Goal: Feedback & Contribution: Contribute content

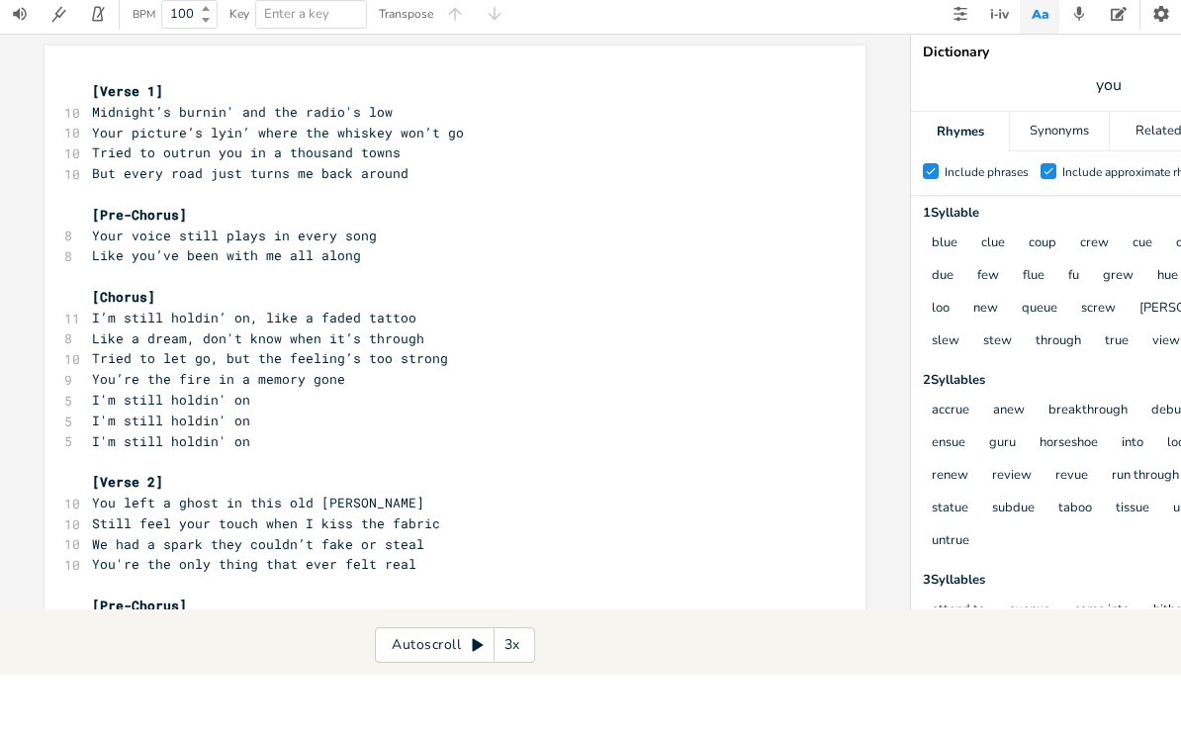
click at [90, 146] on pre "[Verse 1]" at bounding box center [445, 156] width 714 height 21
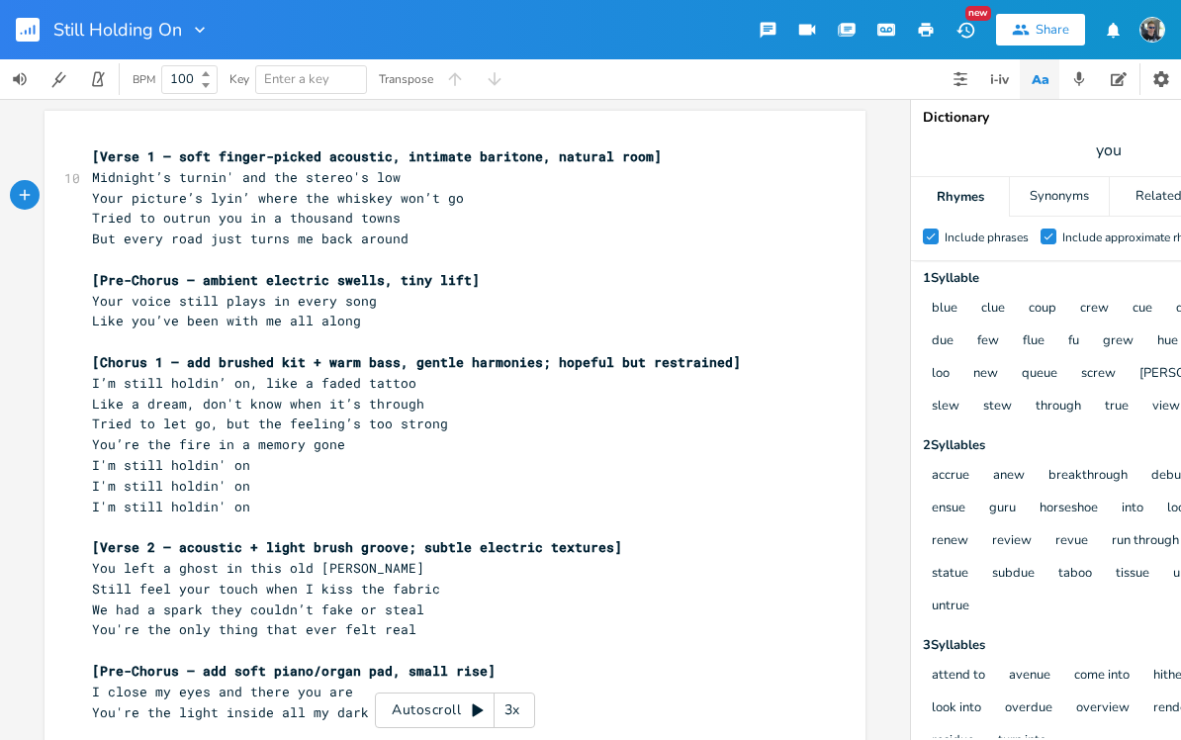
click at [472, 196] on pre "Your picture’s lyin’ where the whiskey won’t go" at bounding box center [445, 198] width 714 height 21
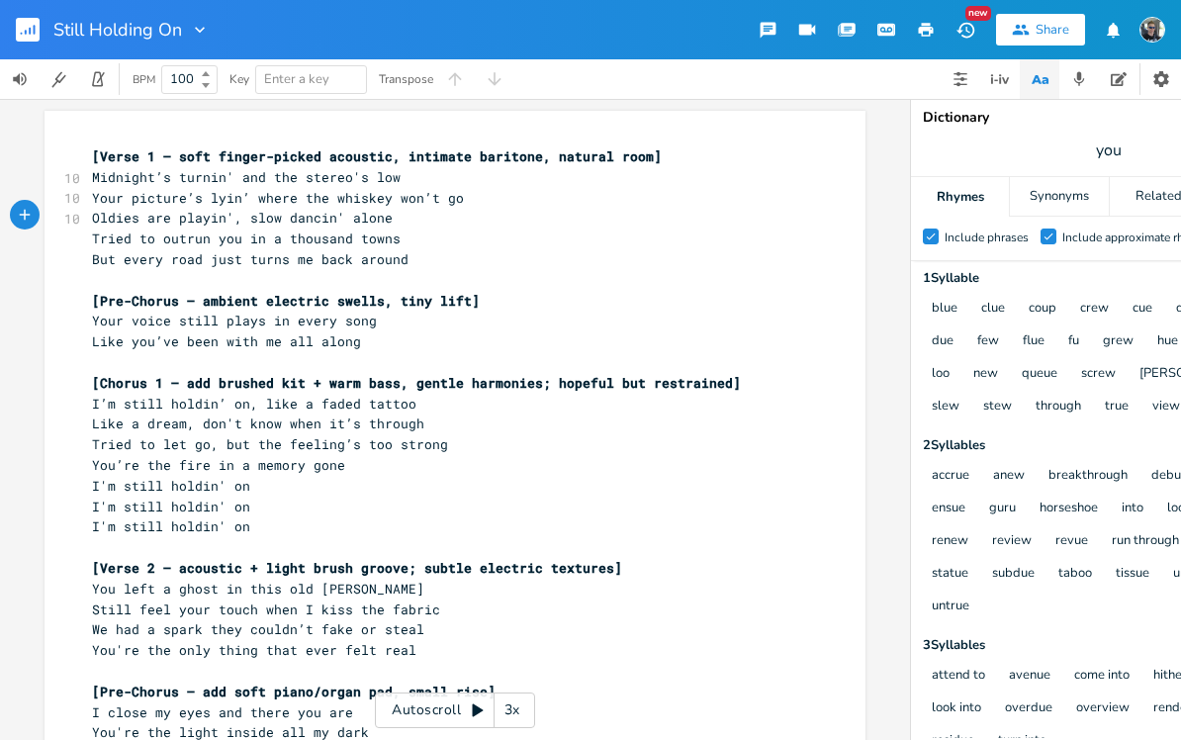
click at [405, 216] on pre "Oldies are playin', slow dancin' alone" at bounding box center [445, 218] width 714 height 21
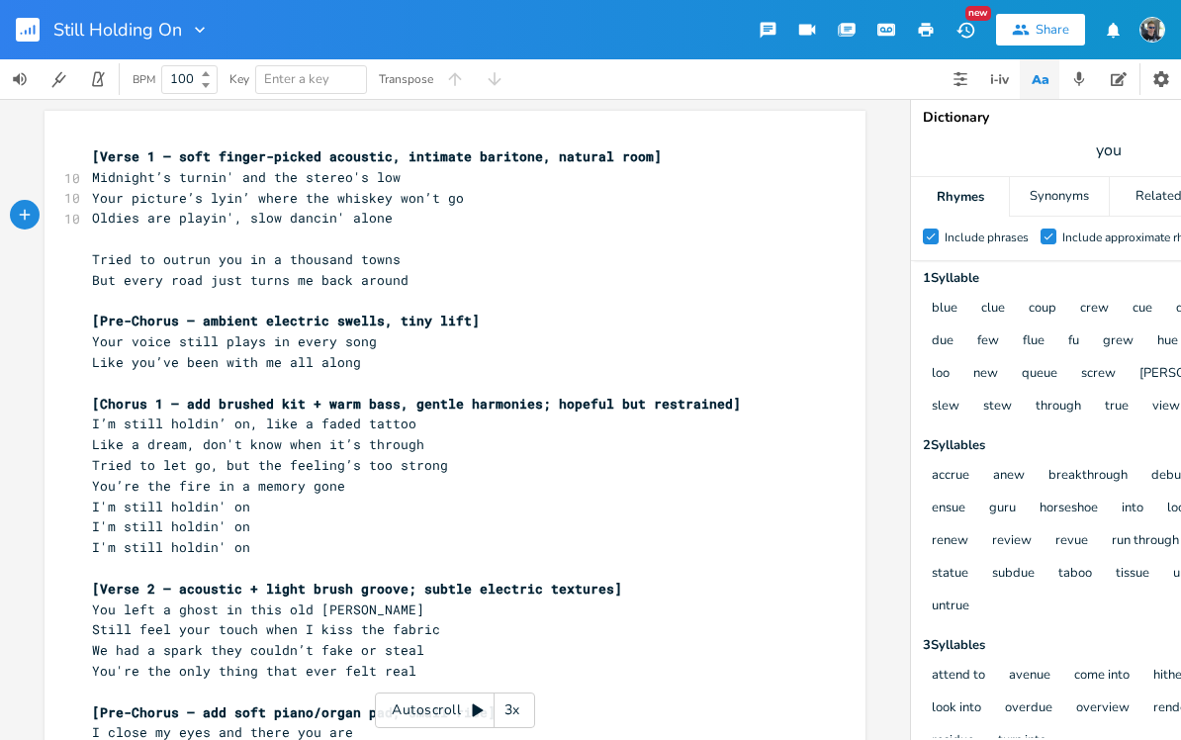
click at [390, 216] on pre "Oldies are playin', slow dancin' alone" at bounding box center [445, 218] width 714 height 21
click at [278, 216] on pre "I'm slow dancin' alone" at bounding box center [445, 218] width 714 height 21
click at [1131, 145] on span "you" at bounding box center [1109, 151] width 396 height 36
type input "tunes"
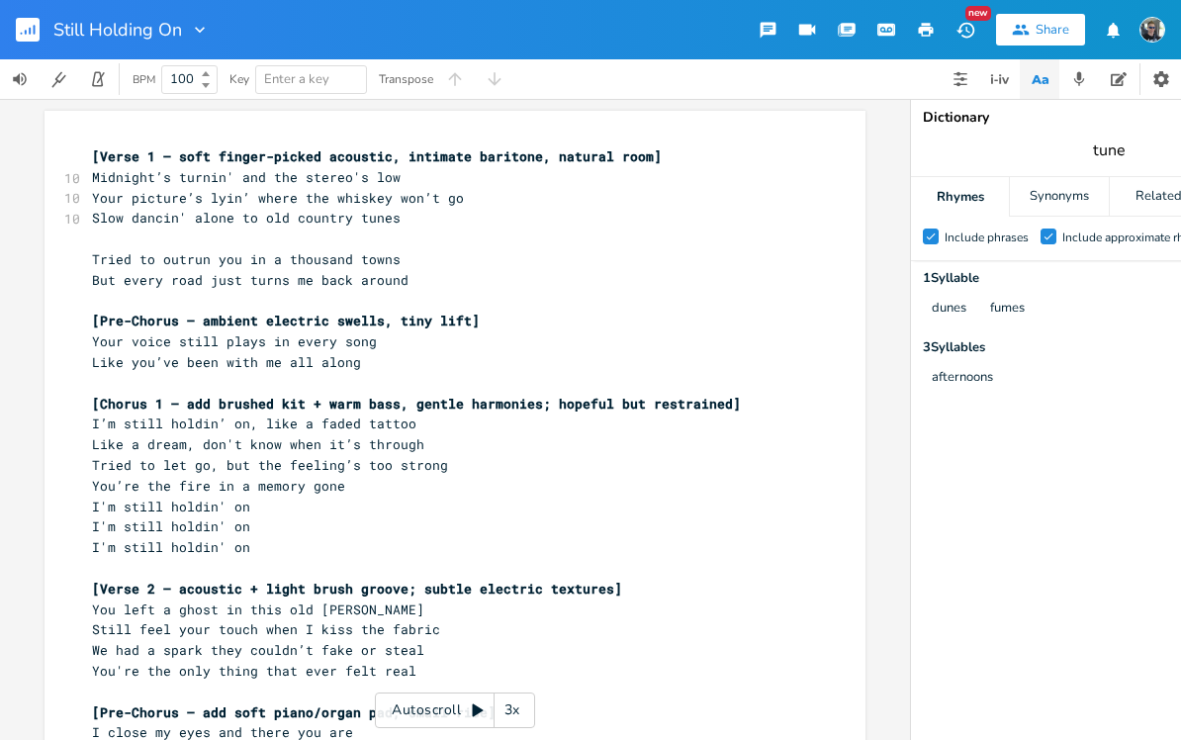
type input "tune"
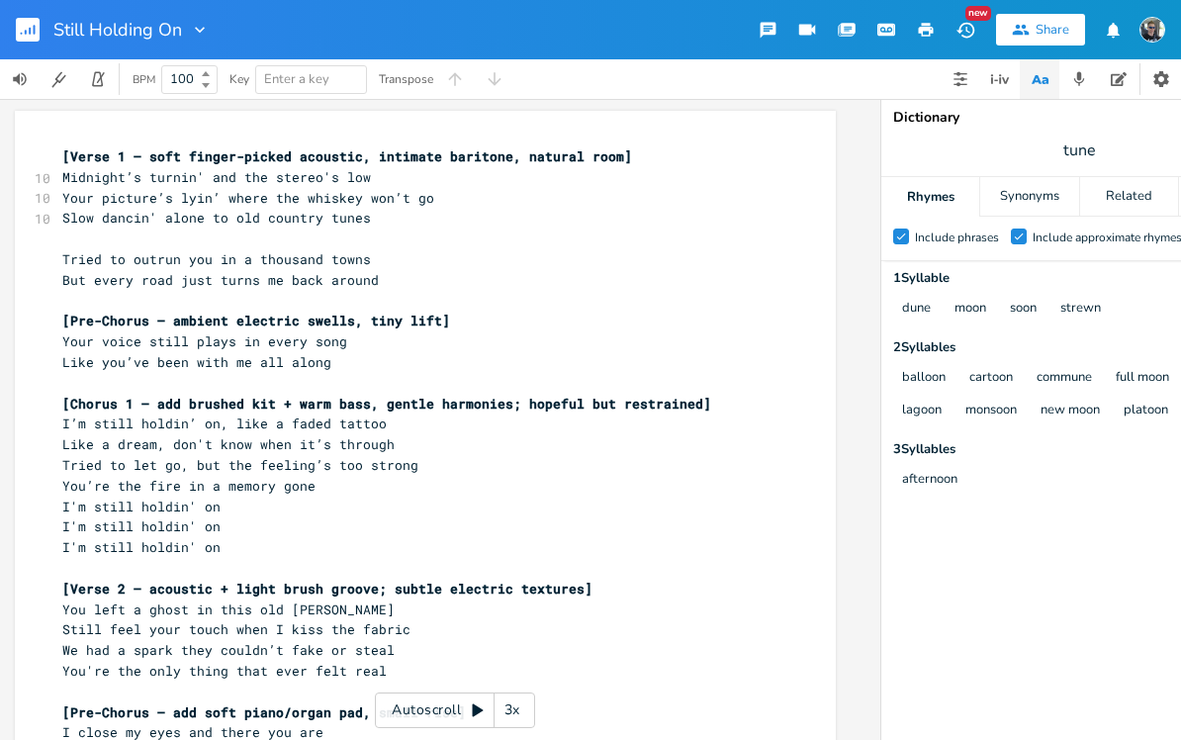
scroll to position [0, 26]
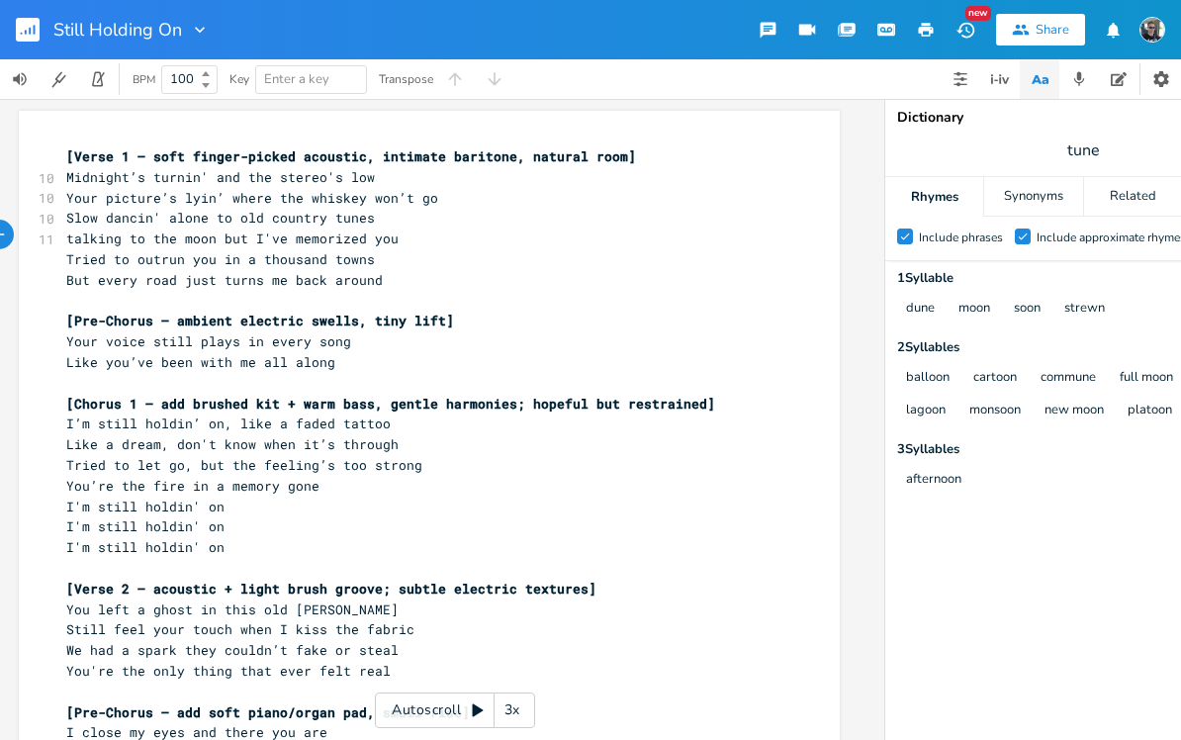
click at [221, 235] on span "talking to the moon but I've memorized you" at bounding box center [232, 239] width 332 height 18
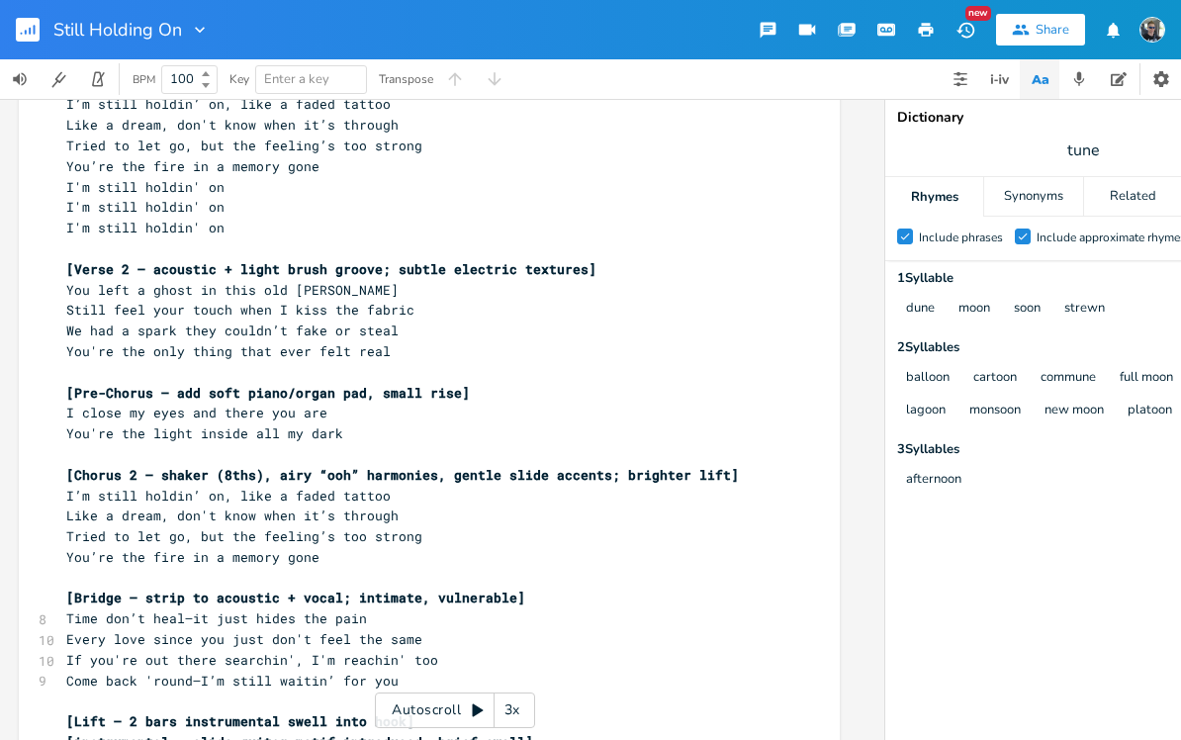
scroll to position [337, 0]
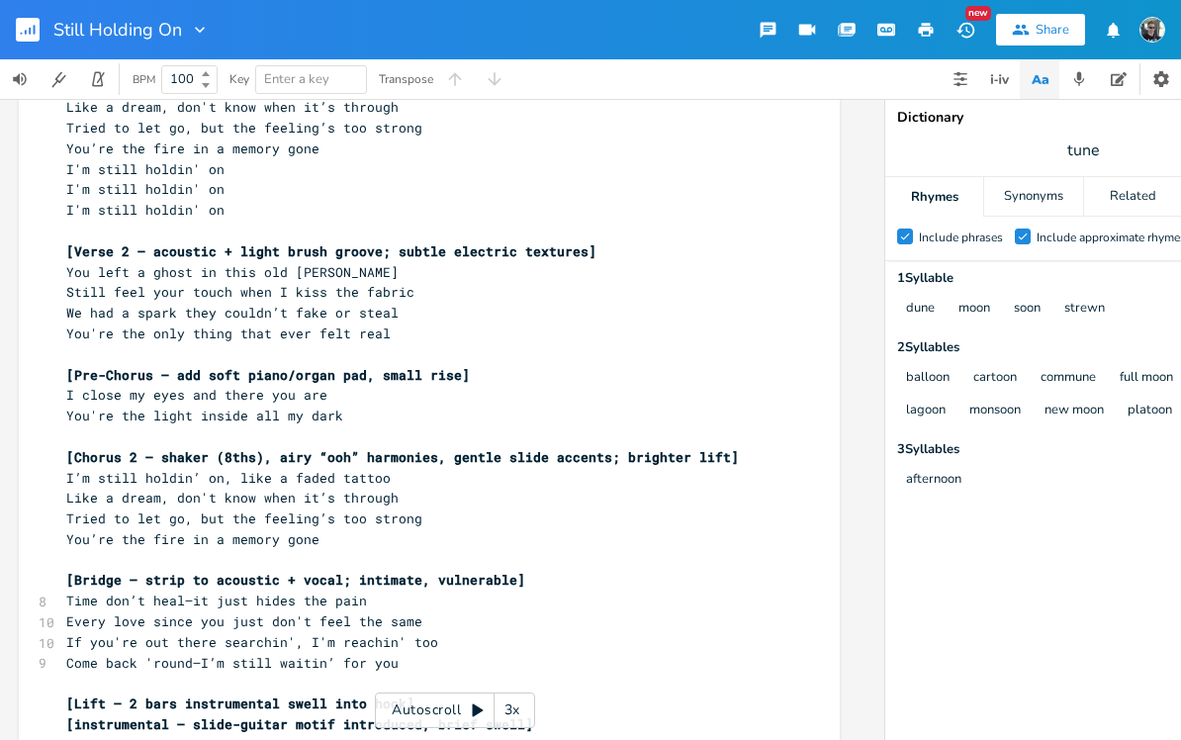
click at [397, 262] on pre "You left a ghost in this old [PERSON_NAME]" at bounding box center [419, 272] width 714 height 21
click at [416, 282] on pre "Still feel your touch when I kiss the fabric" at bounding box center [419, 292] width 714 height 21
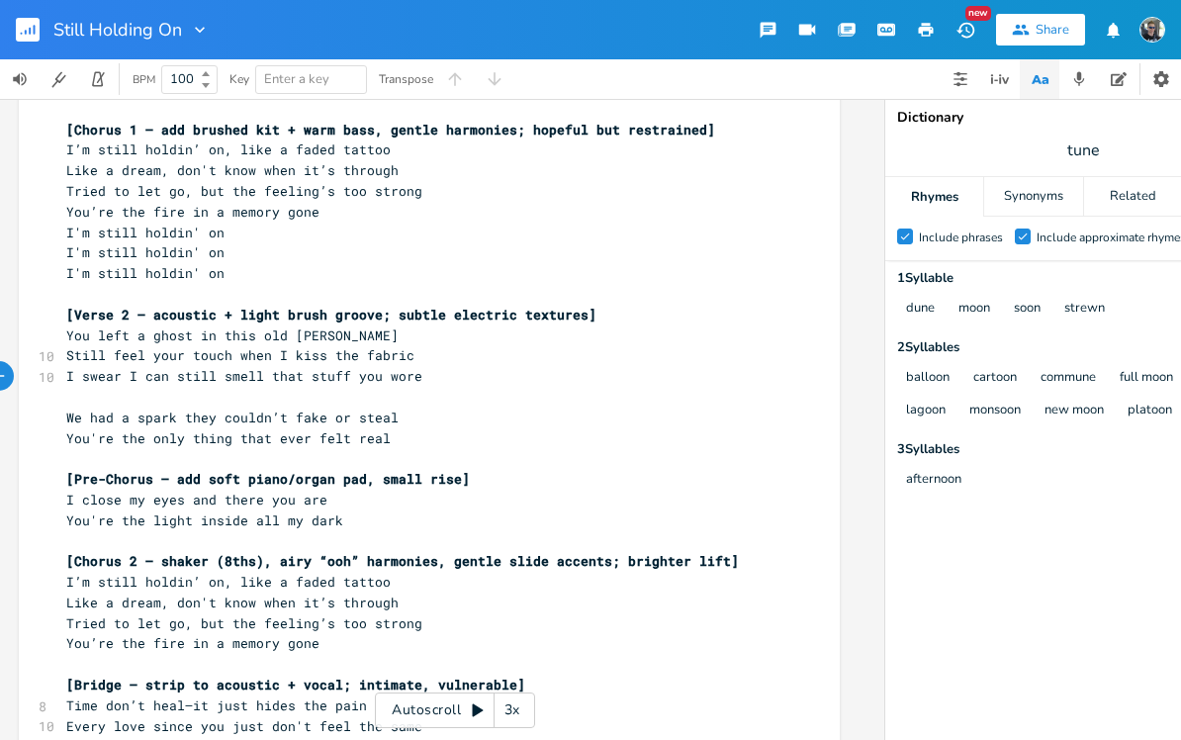
scroll to position [296, 0]
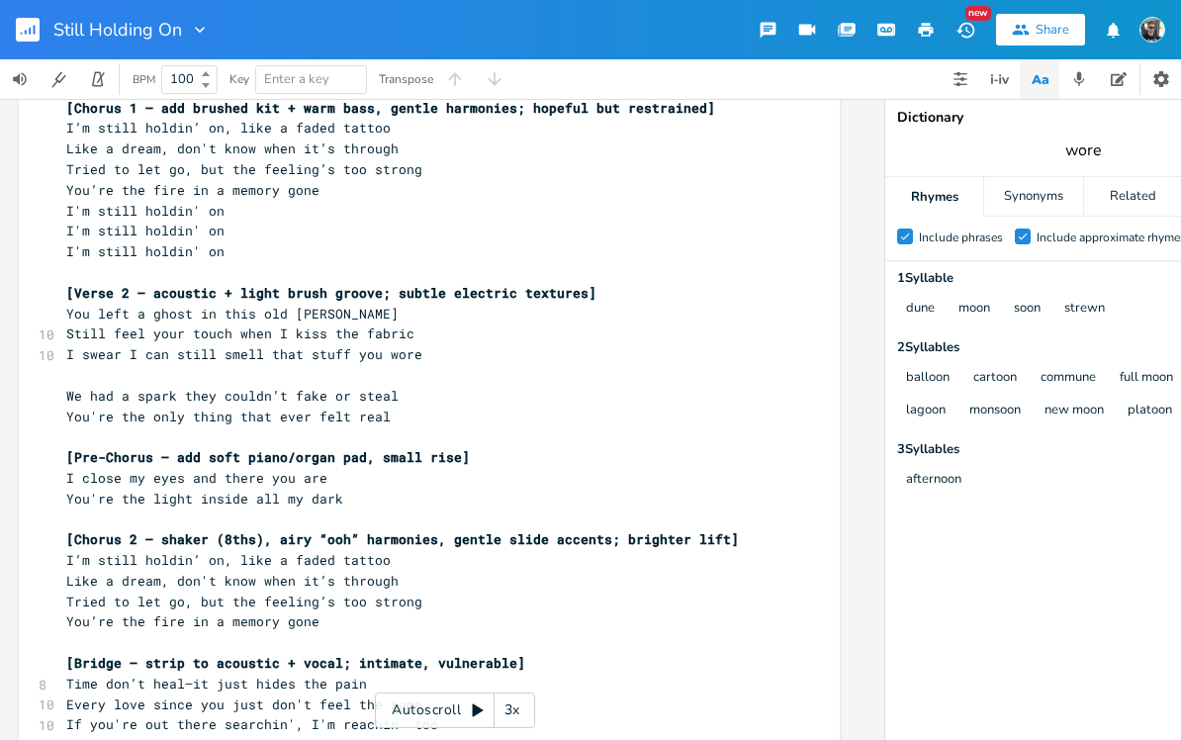
type input "wore"
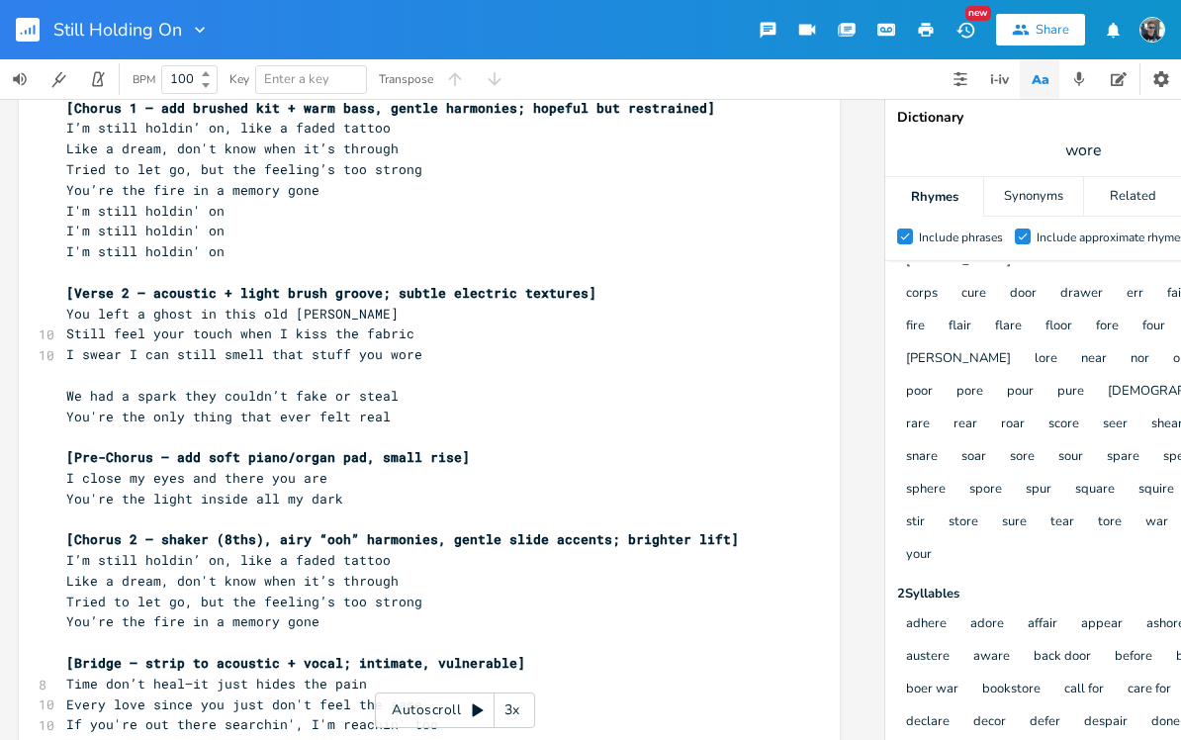
scroll to position [104, 0]
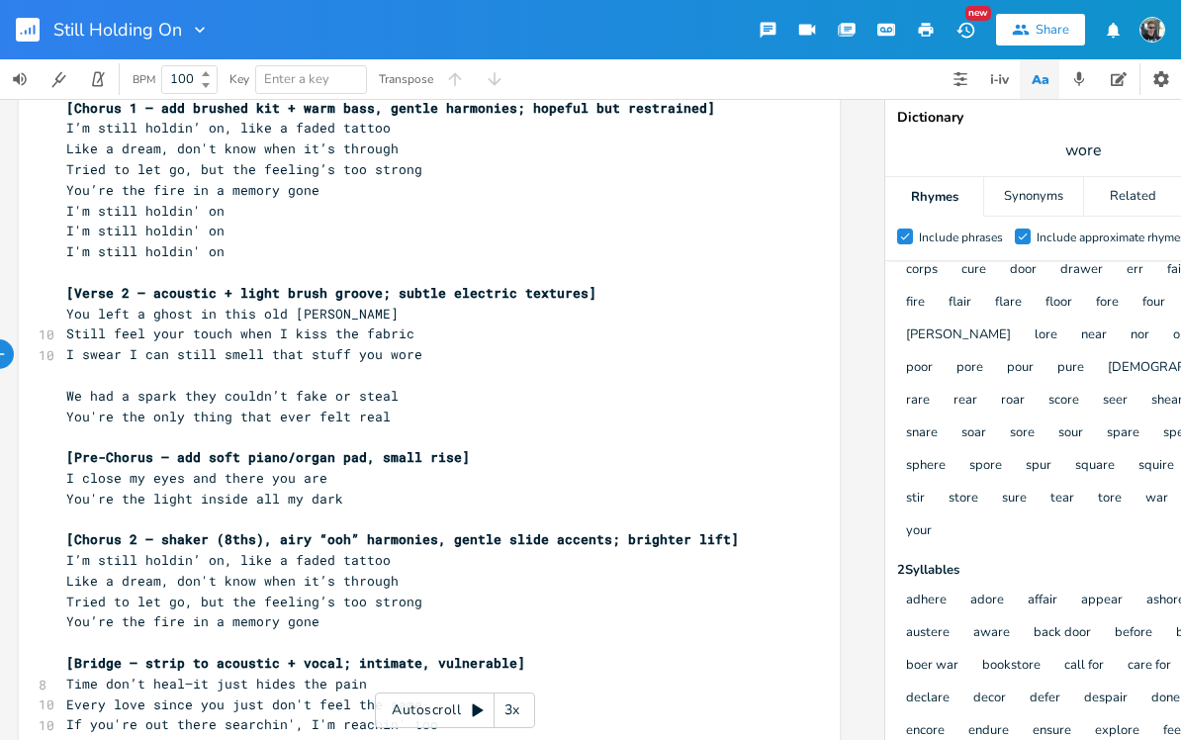
click at [198, 365] on pre "​" at bounding box center [419, 375] width 714 height 21
click at [1103, 151] on span "wore" at bounding box center [1083, 151] width 396 height 36
type input "[GEOGRAPHIC_DATA]"
click at [1123, 185] on div "Related" at bounding box center [1133, 197] width 98 height 40
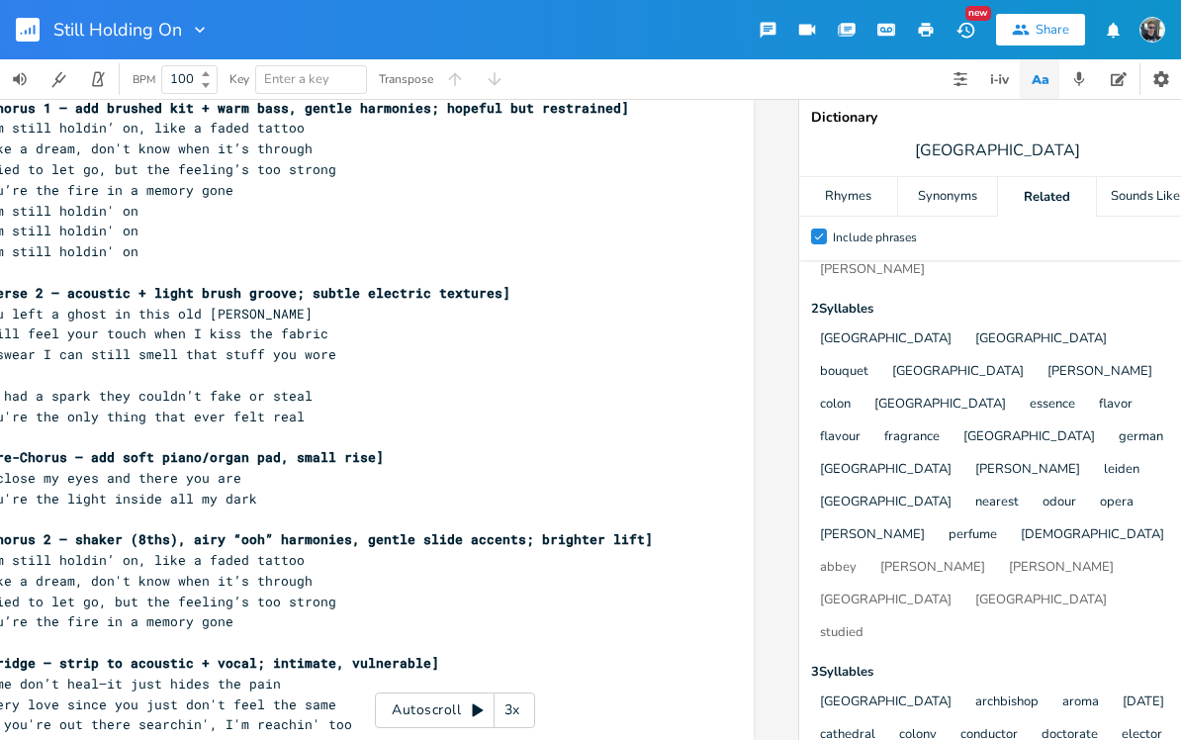
scroll to position [0, 108]
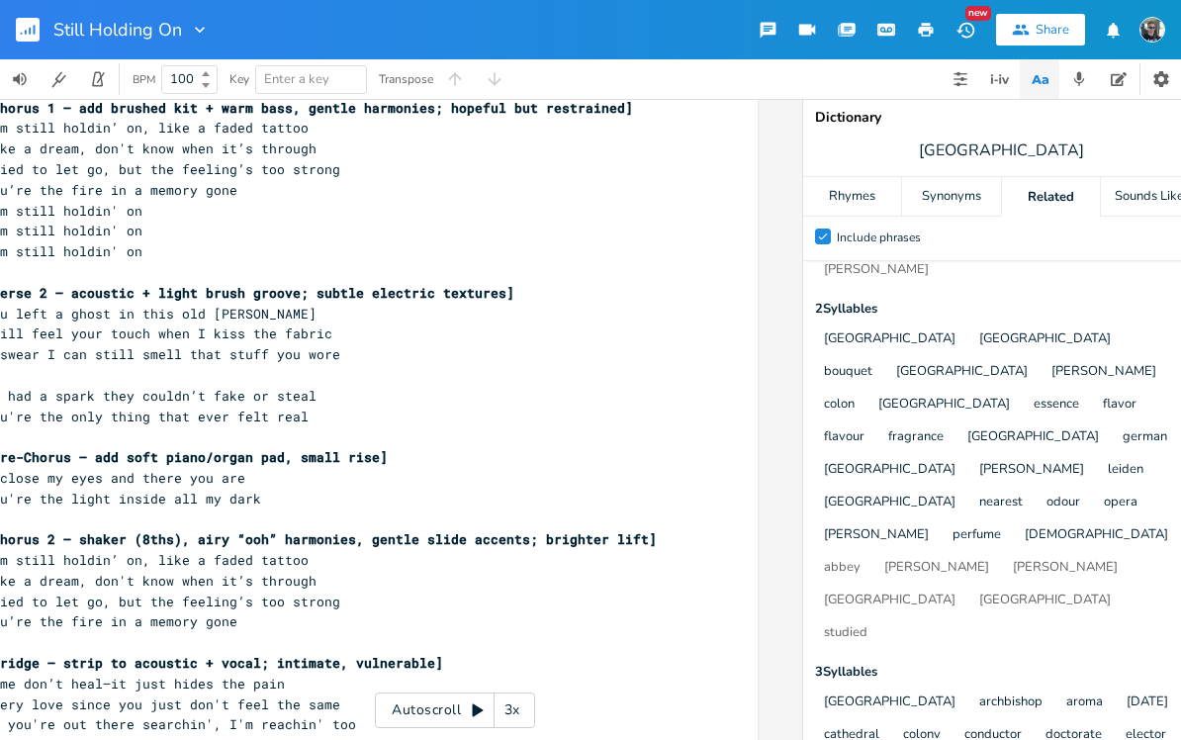
click at [1044, 145] on span "[GEOGRAPHIC_DATA]" at bounding box center [1001, 151] width 396 height 36
click at [1036, 147] on span "[GEOGRAPHIC_DATA]" at bounding box center [1001, 151] width 396 height 36
type input "scent"
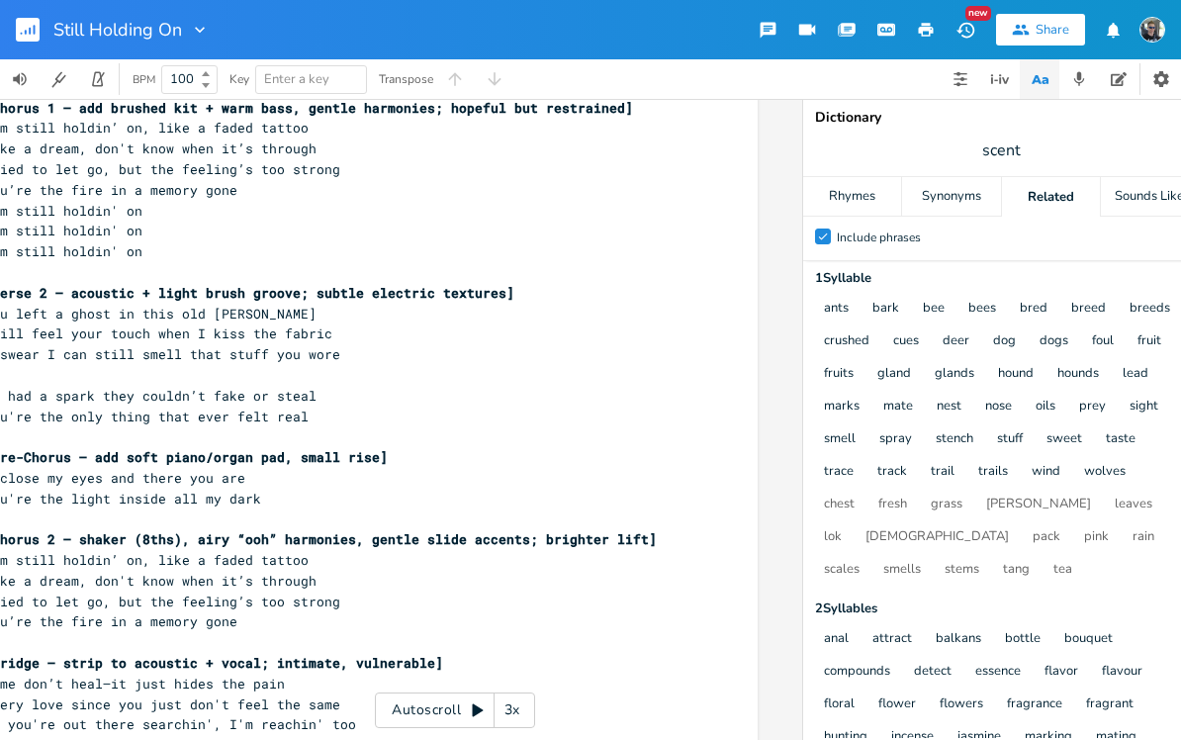
scroll to position [0, 0]
click at [868, 205] on div "Rhymes" at bounding box center [852, 197] width 98 height 40
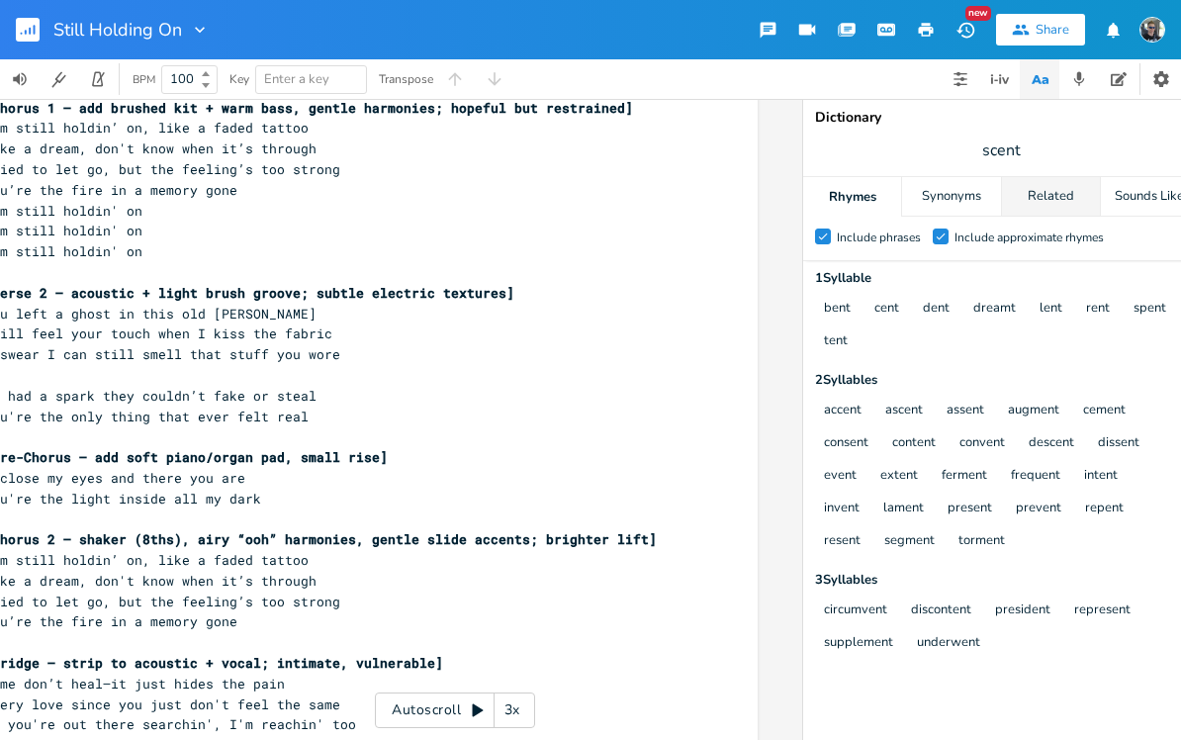
click at [1036, 197] on div "Related" at bounding box center [1051, 197] width 98 height 40
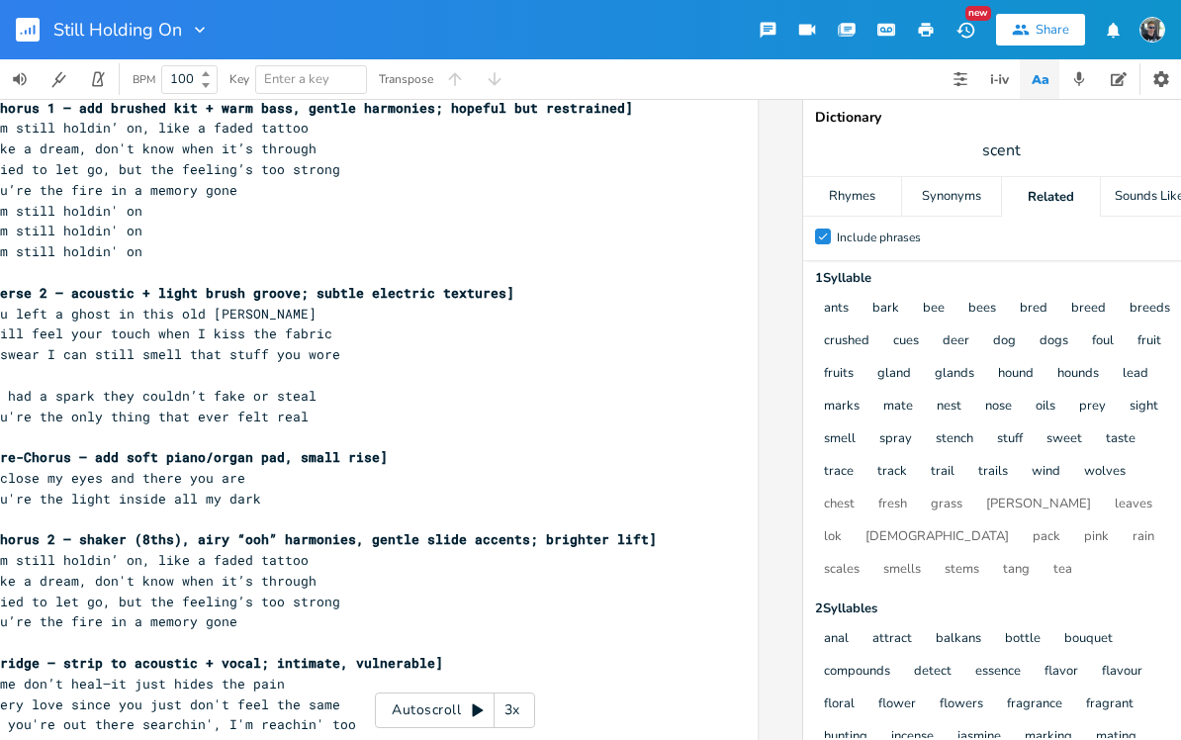
click at [1034, 143] on span "scent" at bounding box center [1001, 151] width 396 height 36
type input "stuff"
click at [333, 344] on pre "I swear I can still smell that stuff you wore" at bounding box center [337, 354] width 714 height 21
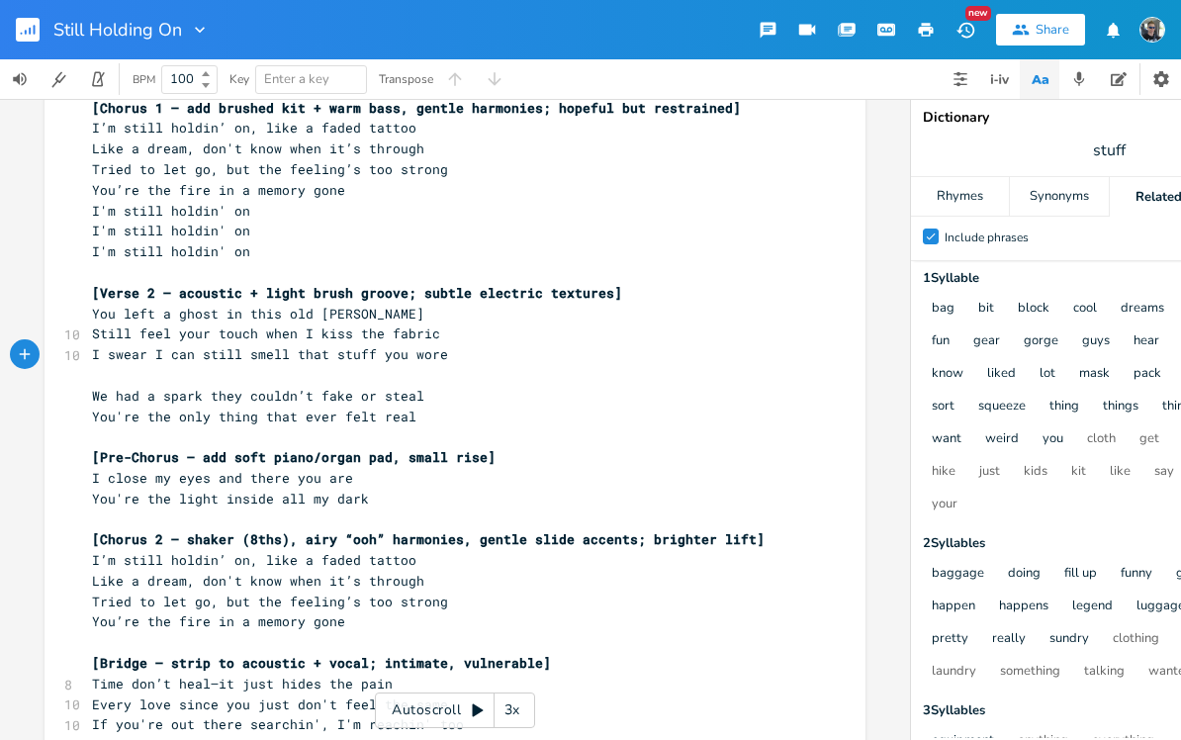
click at [369, 345] on span "I swear I can still smell that stuff you wore" at bounding box center [270, 354] width 356 height 18
click at [1148, 149] on span "stuff" at bounding box center [1109, 151] width 396 height 36
type input "wore"
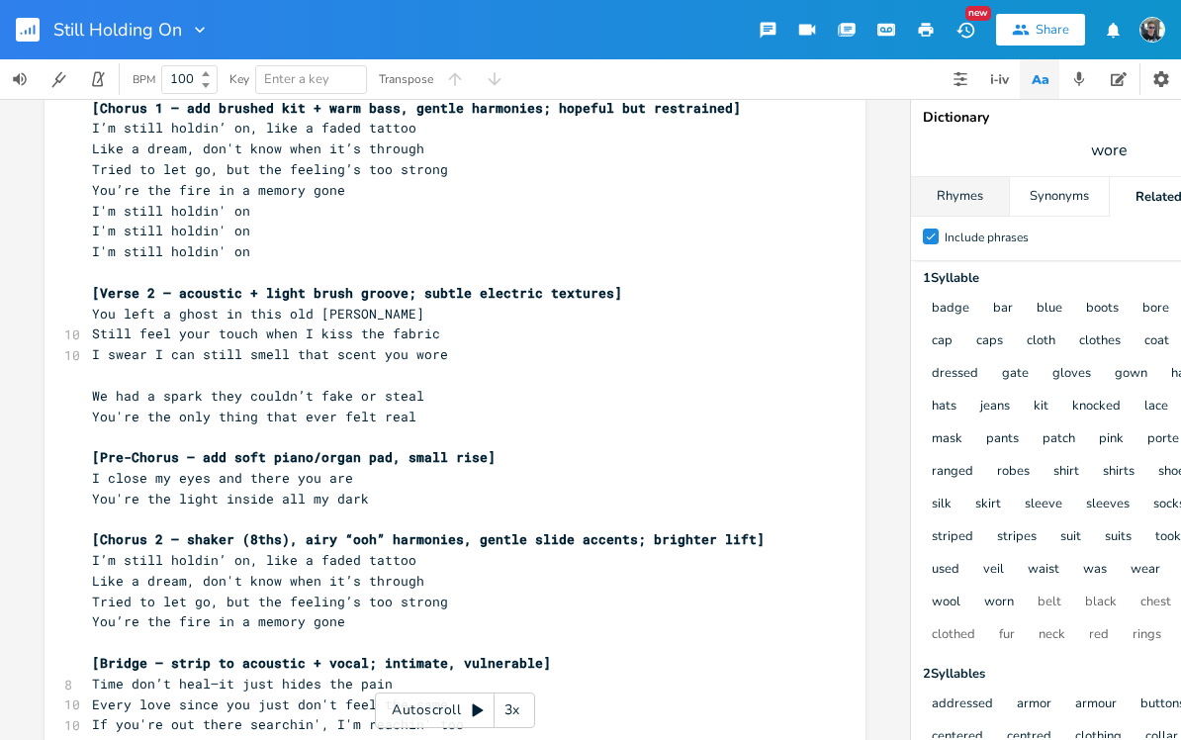
click at [960, 191] on div "Rhymes" at bounding box center [960, 197] width 98 height 40
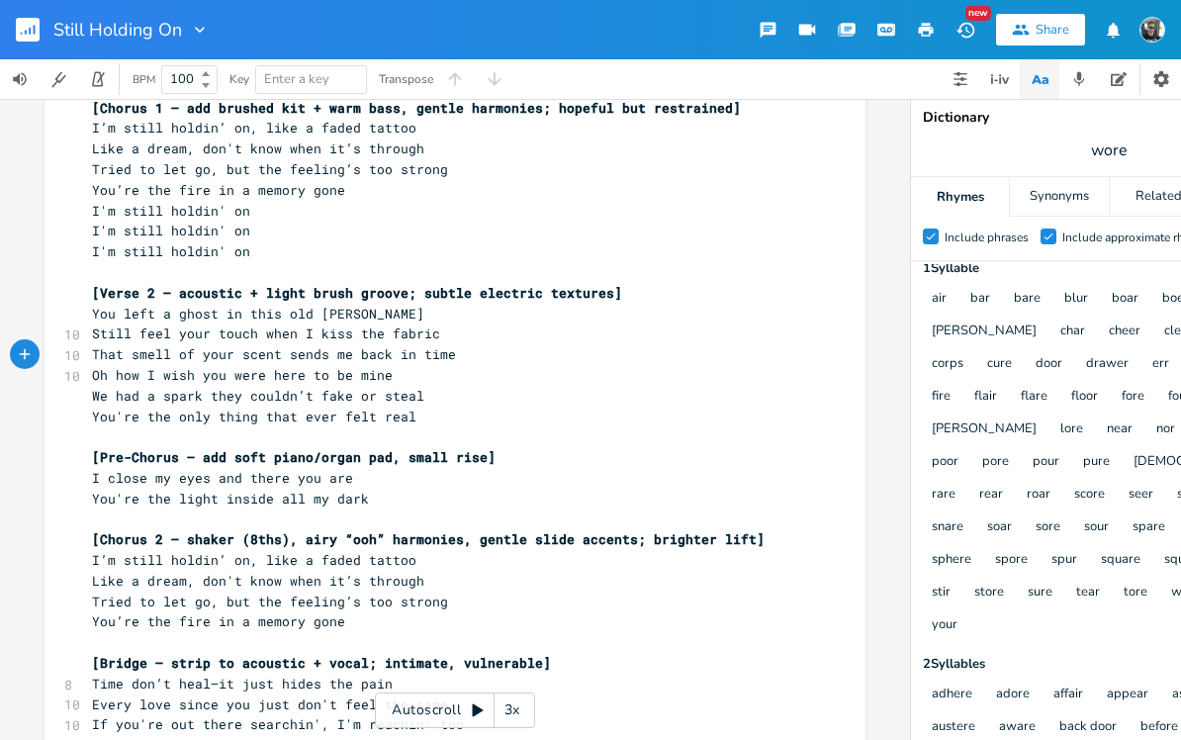
click at [1134, 154] on span "wore" at bounding box center [1109, 151] width 396 height 36
type input "time"
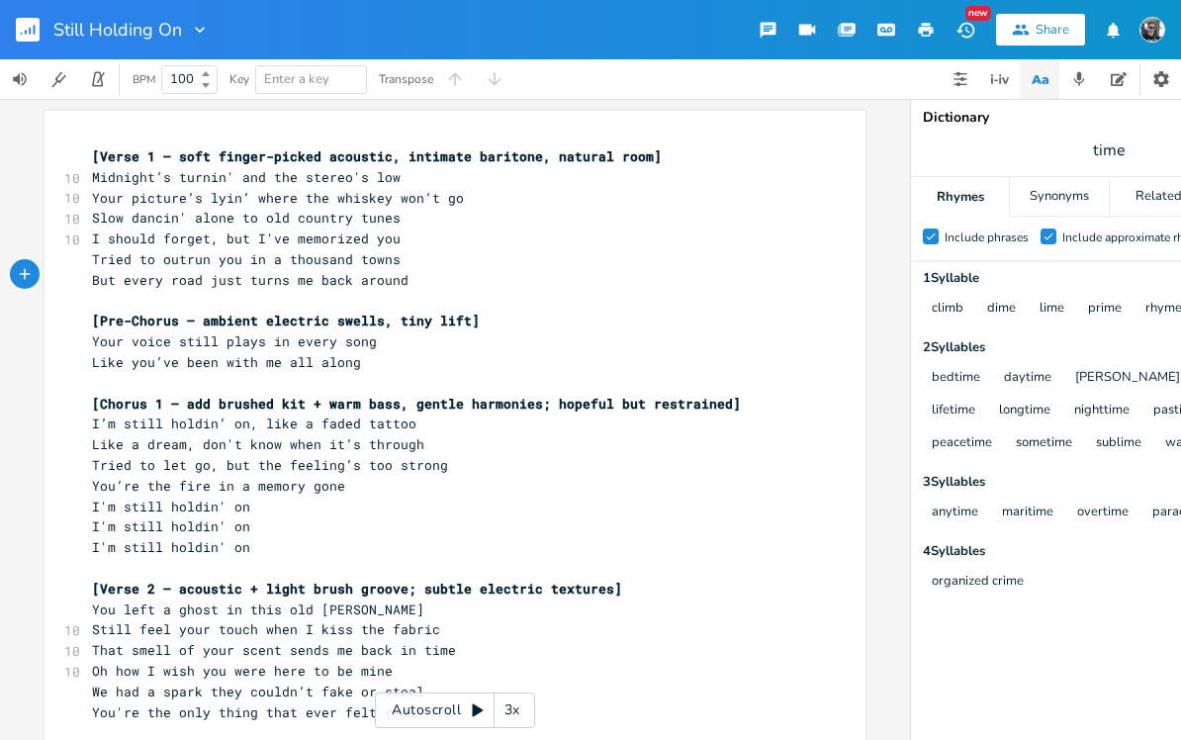
click at [414, 274] on pre "But every road just turns me back around" at bounding box center [445, 280] width 714 height 21
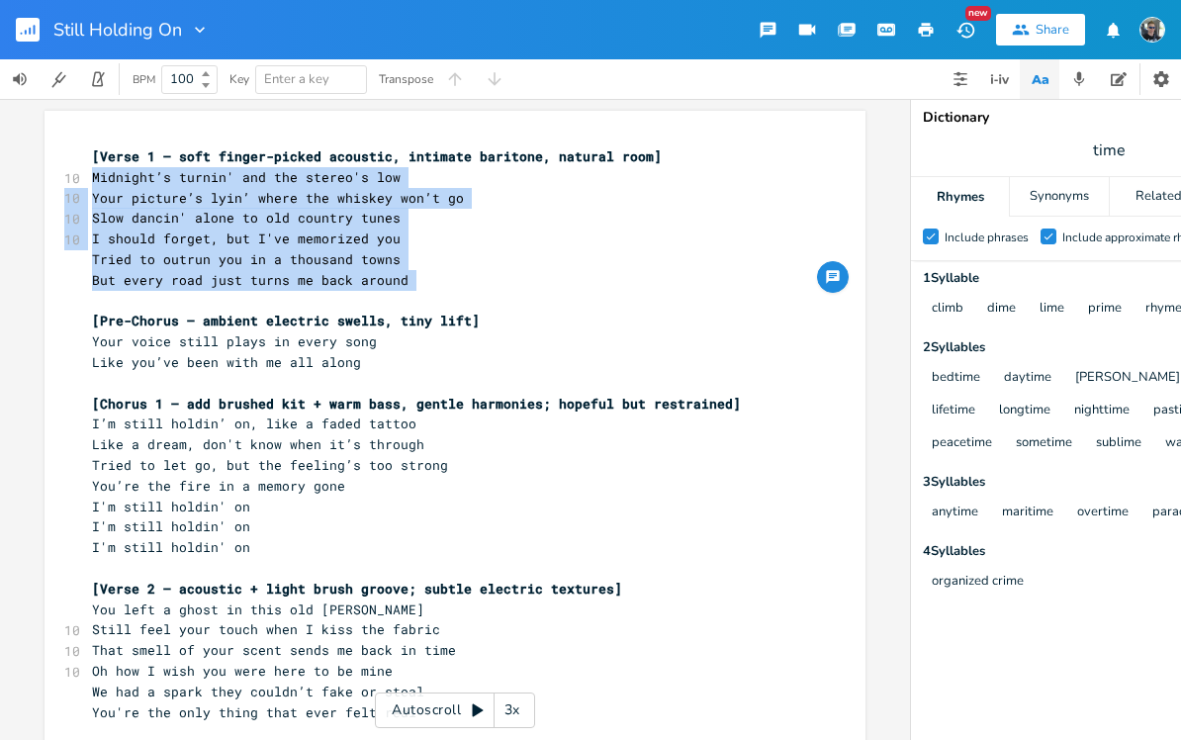
copy div "Midnight’s turnin' and the stereo's low 10 Your picture’s lyin’ where the whisk…"
click at [212, 176] on span "Midnight’s turnin' and the stereo's low" at bounding box center [246, 177] width 309 height 18
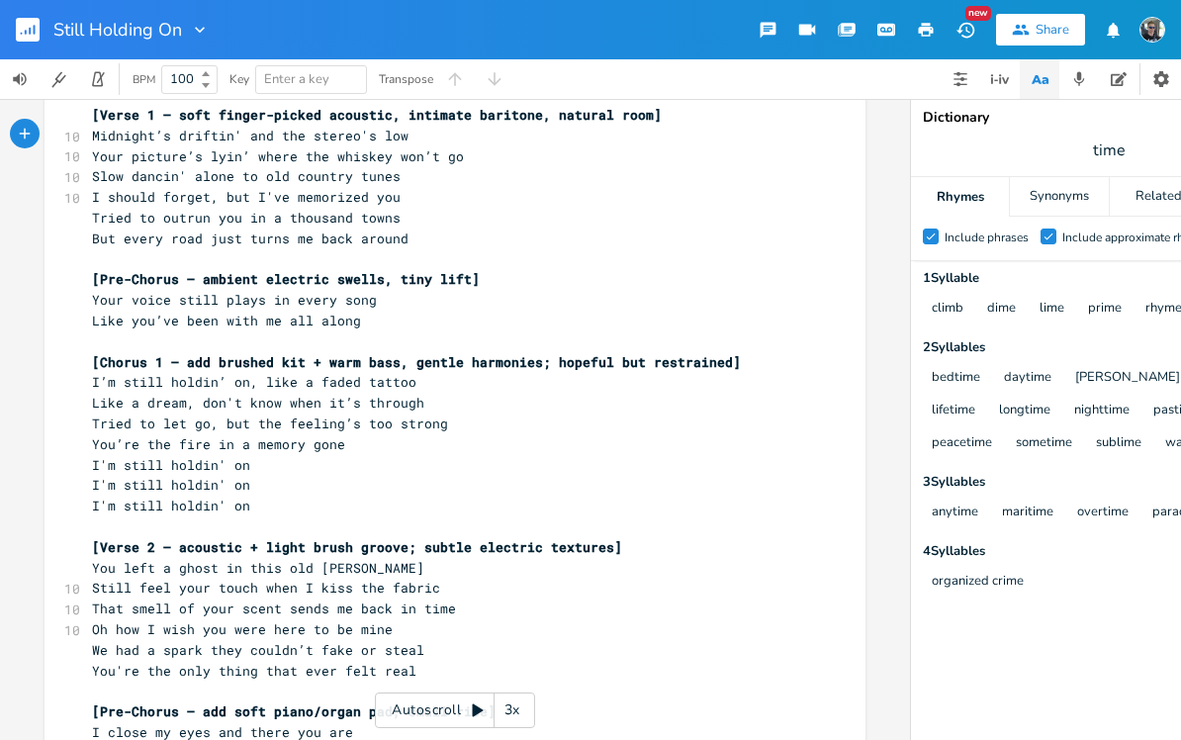
scroll to position [35, 0]
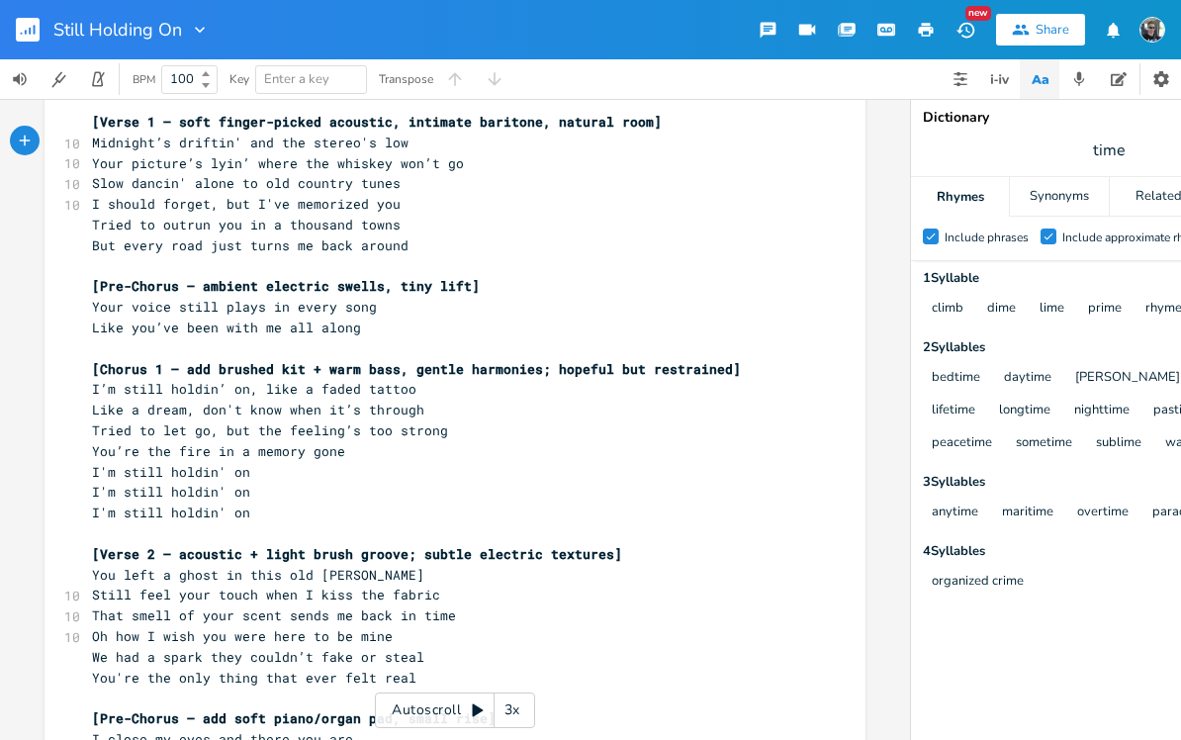
click at [95, 141] on span "Midnight’s driftin' and the stereo's low" at bounding box center [250, 143] width 317 height 18
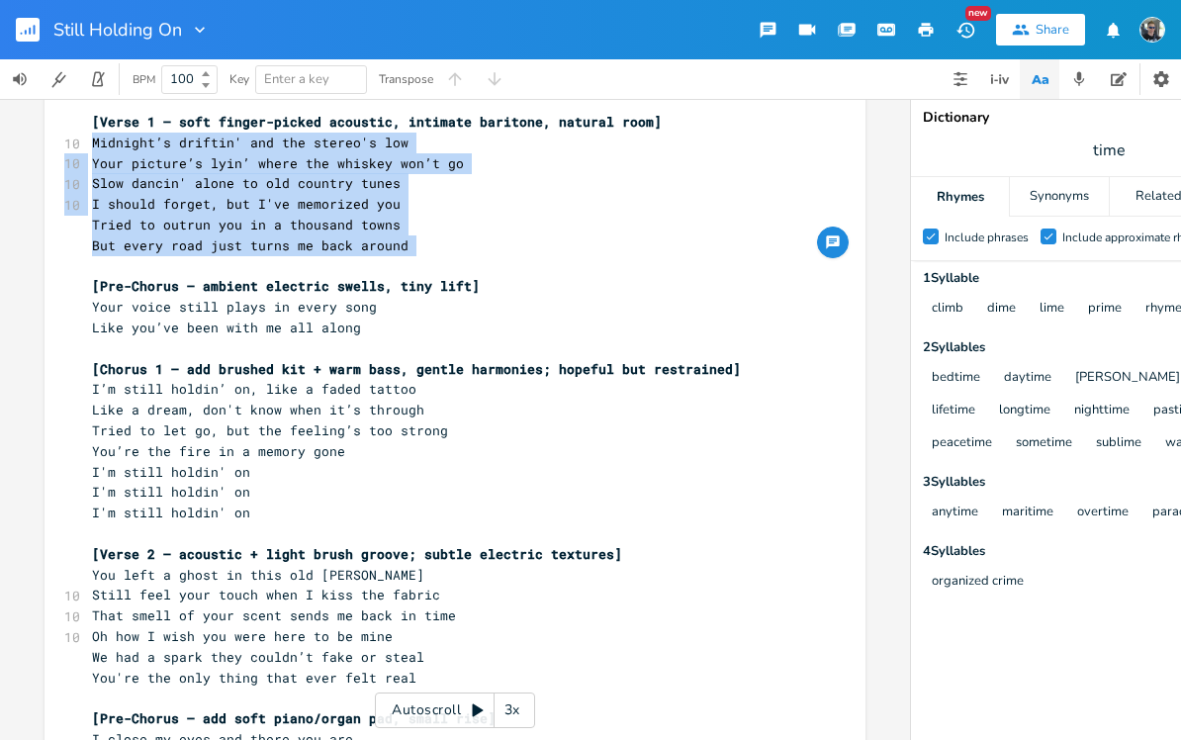
copy div "Midnight’s driftin' and the stereo's low 10 Your picture’s lyin’ where the whis…"
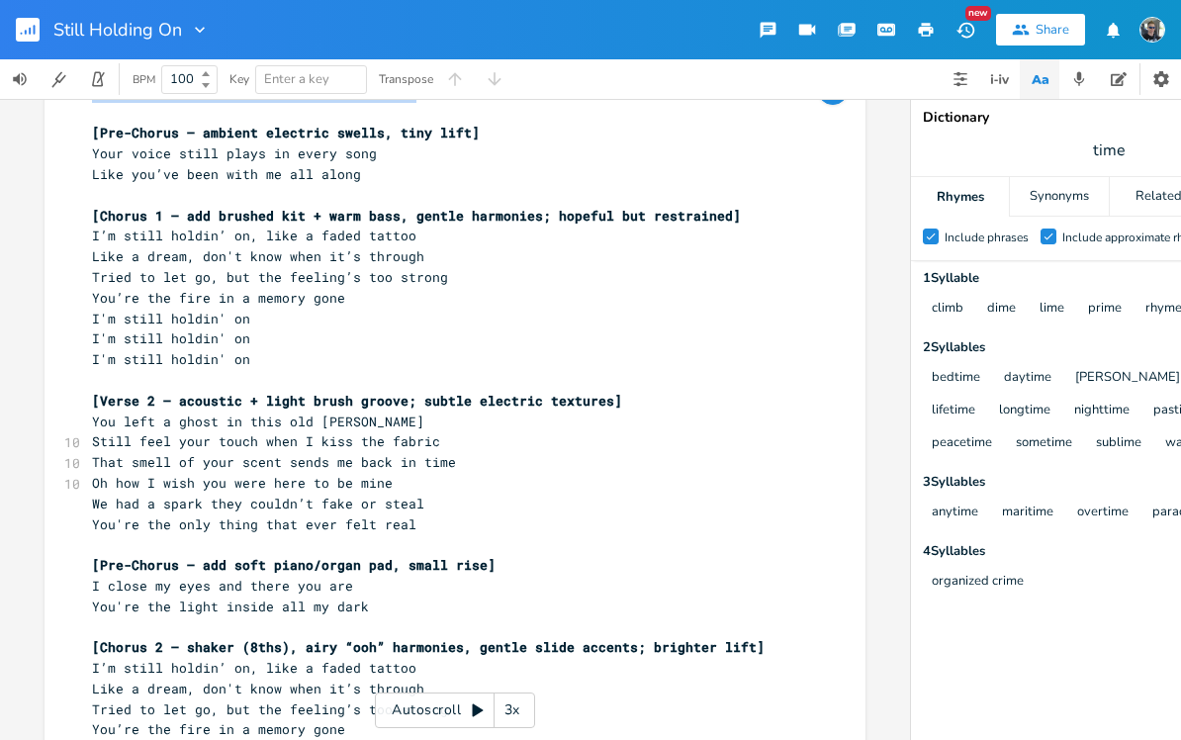
scroll to position [200, 0]
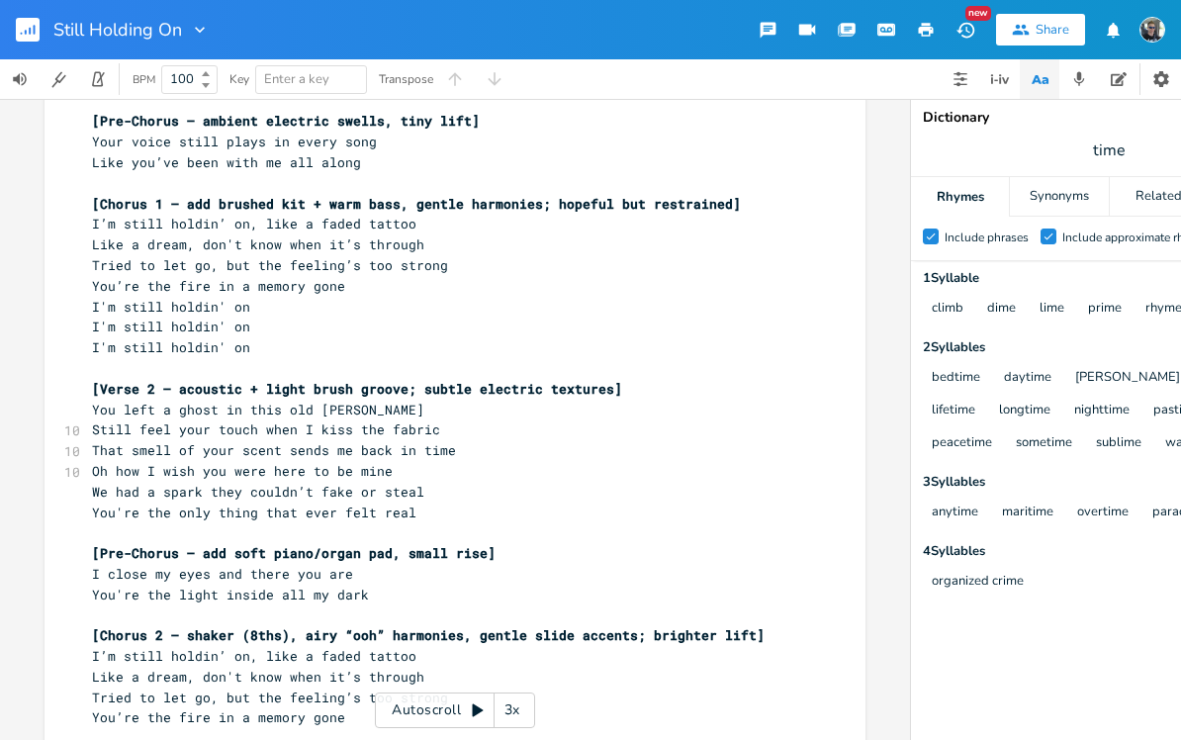
click at [95, 401] on span "You left a ghost in this old [PERSON_NAME]" at bounding box center [258, 410] width 332 height 18
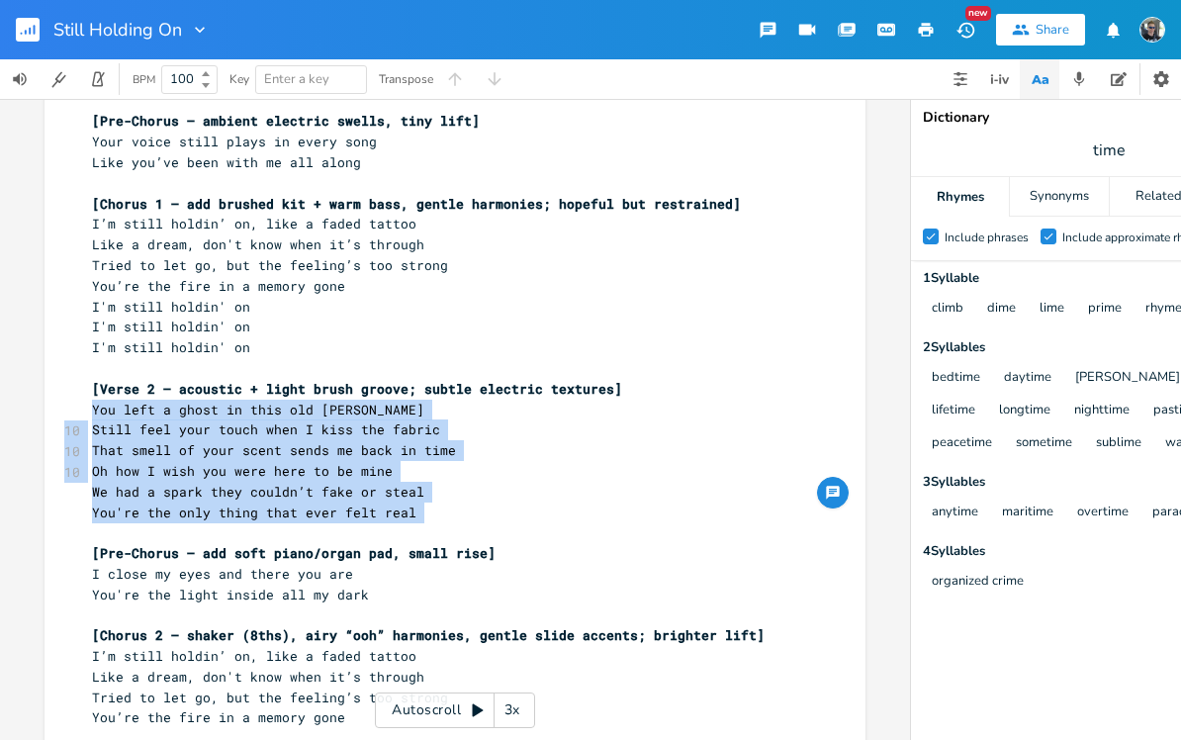
copy div "You left a ghost in this old [PERSON_NAME] jacket 10 Still feel your touch when…"
click at [468, 440] on pre "That smell of your scent sends me back in time" at bounding box center [445, 450] width 714 height 21
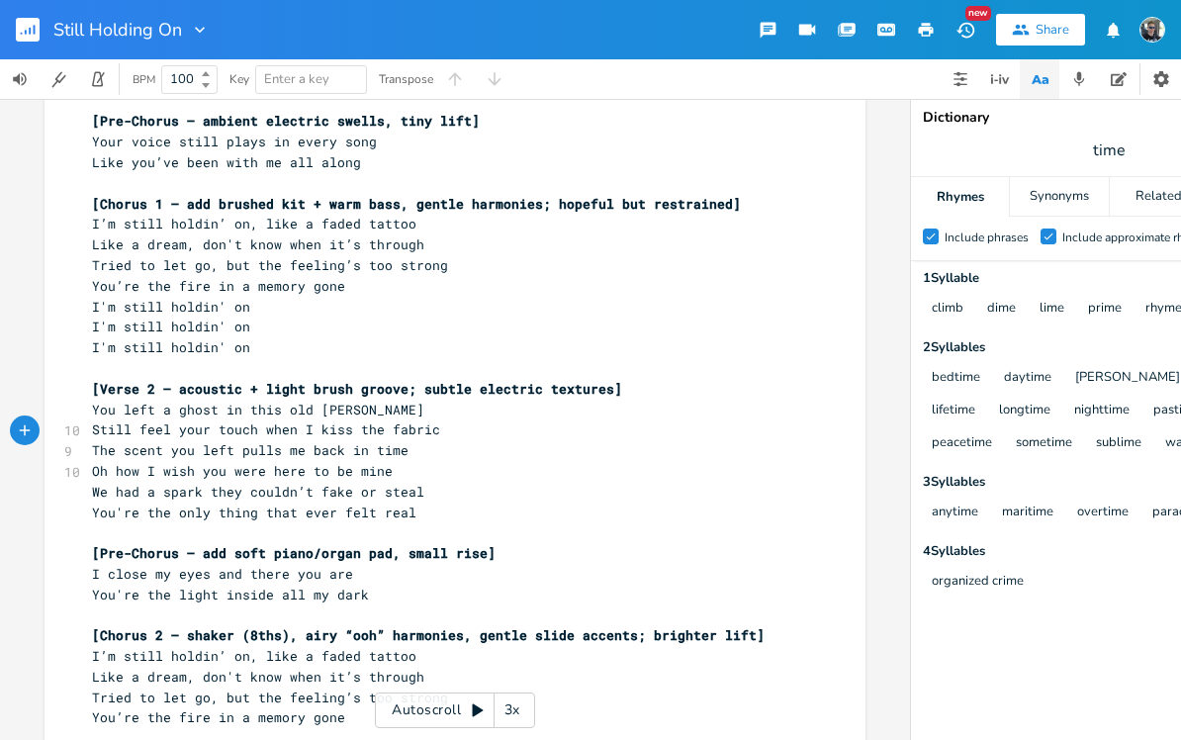
click at [168, 441] on span "The scent you left pulls me back in time" at bounding box center [250, 450] width 317 height 18
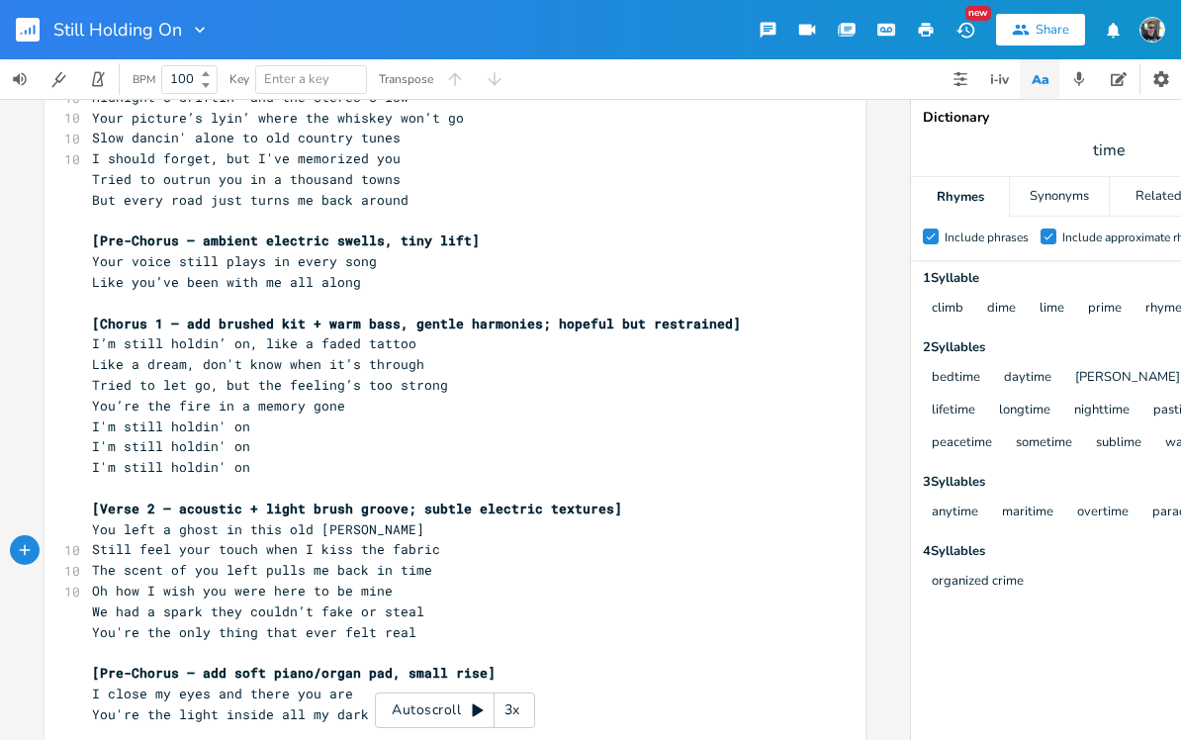
scroll to position [81, 0]
click at [401, 580] on pre "Oh how I wish you were here to be mine" at bounding box center [445, 590] width 714 height 21
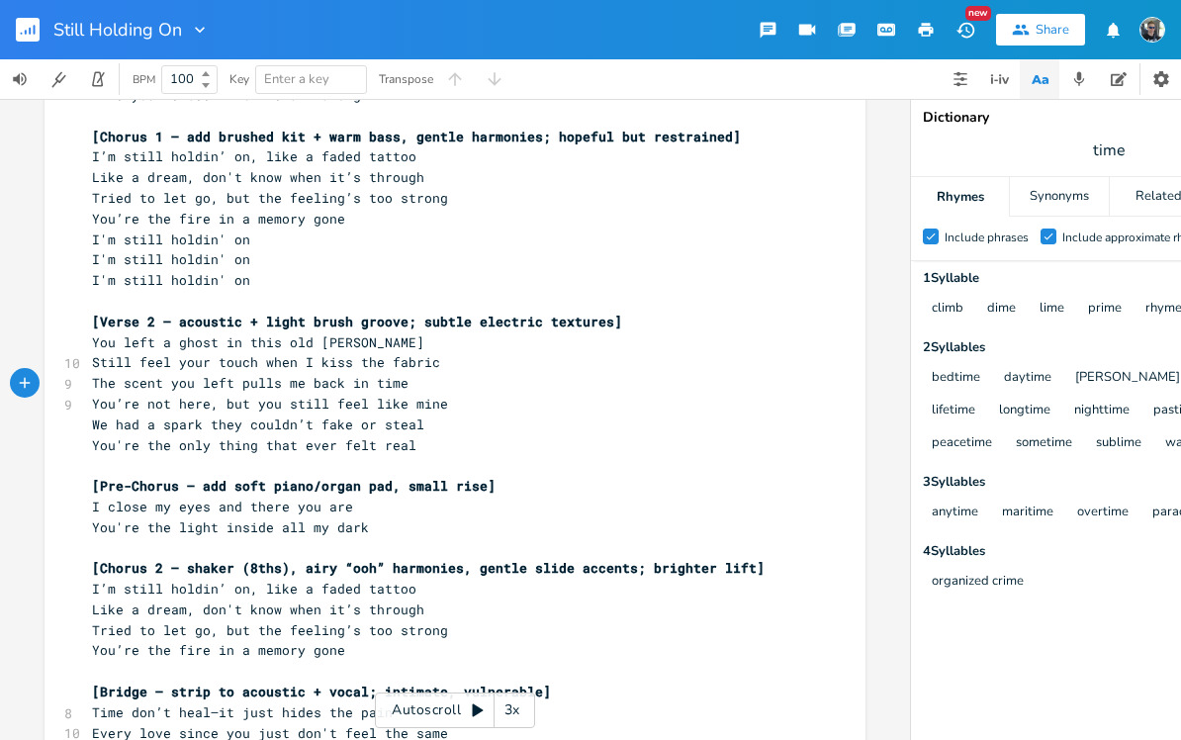
scroll to position [269, 0]
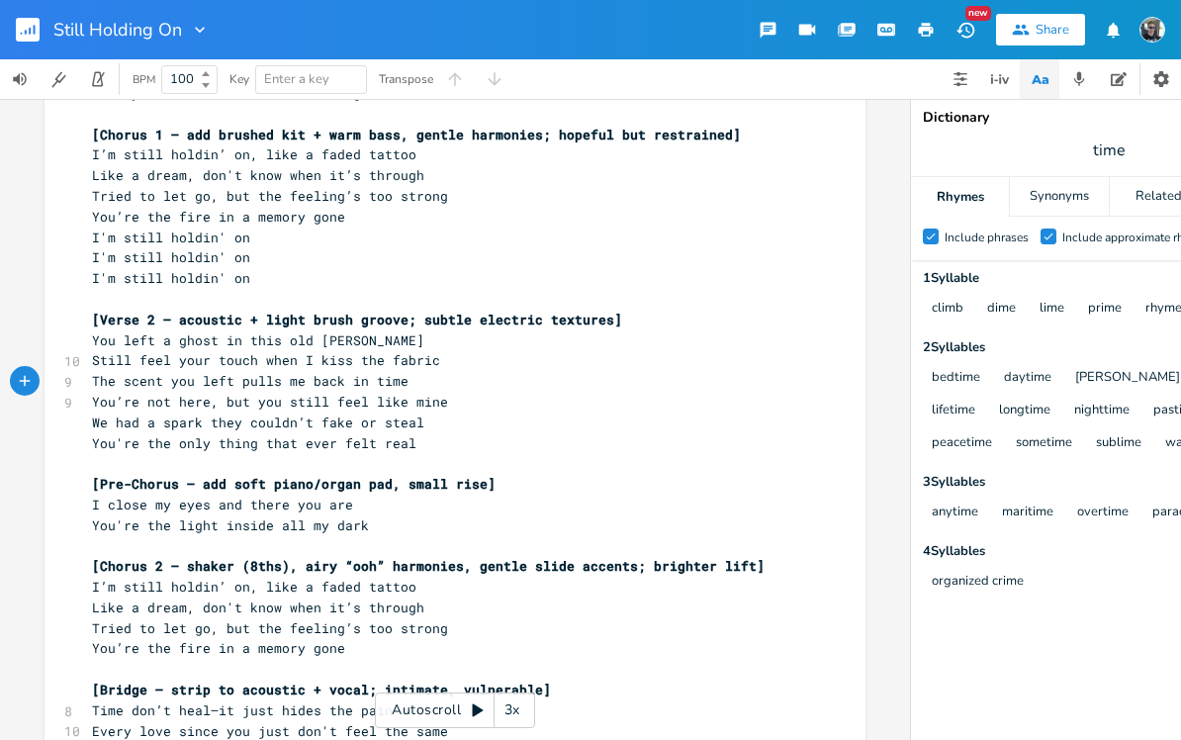
click at [92, 331] on span "You left a ghost in this old [PERSON_NAME]" at bounding box center [258, 340] width 332 height 18
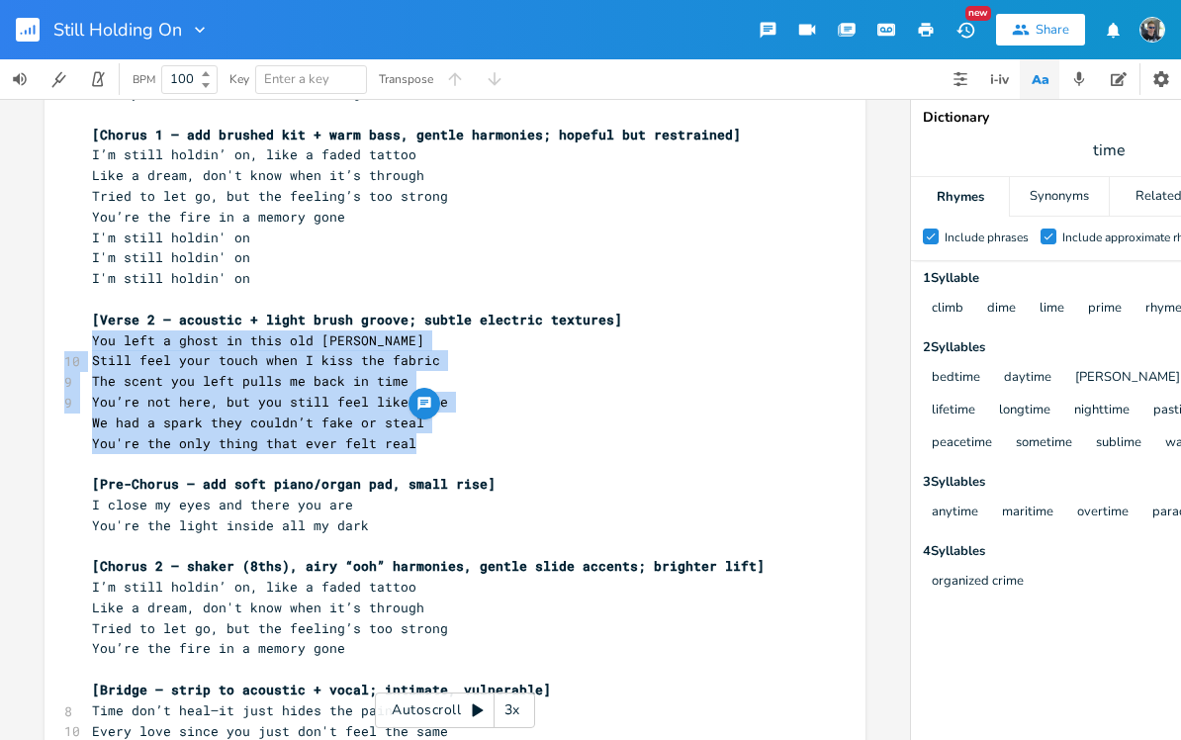
copy div "You left a ghost in this old [PERSON_NAME] jacket 10 Still feel your touch when…"
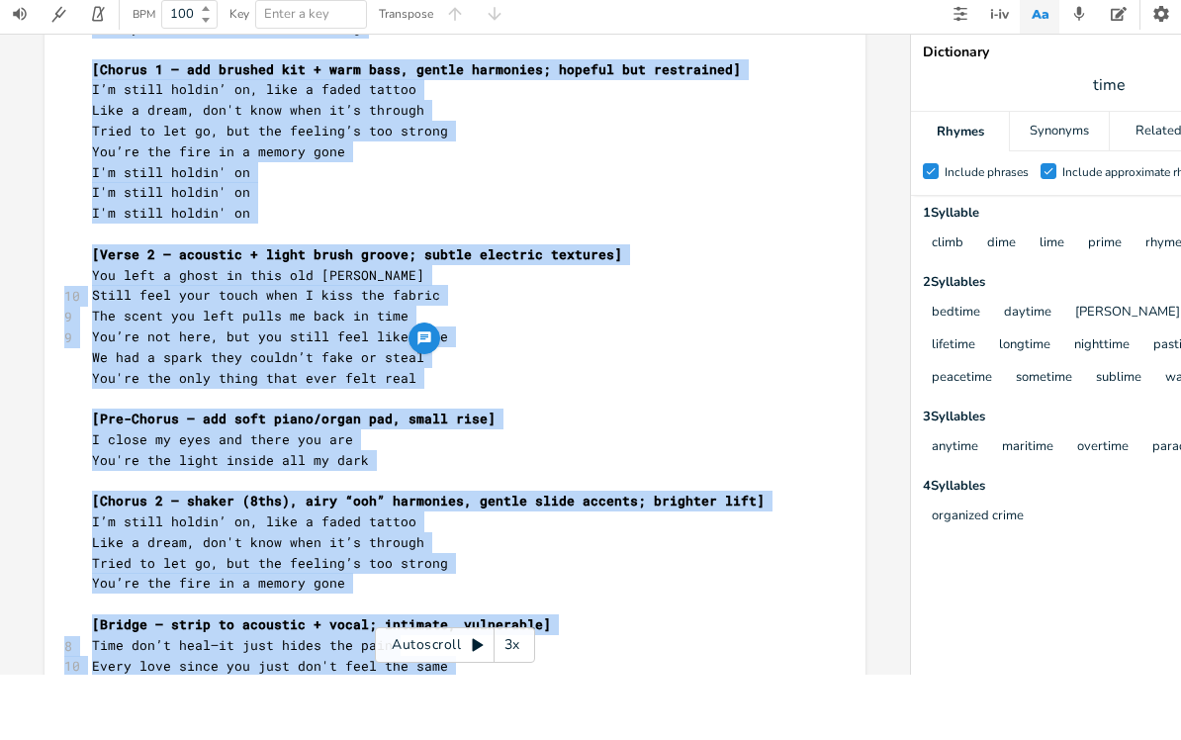
scroll to position [780, 0]
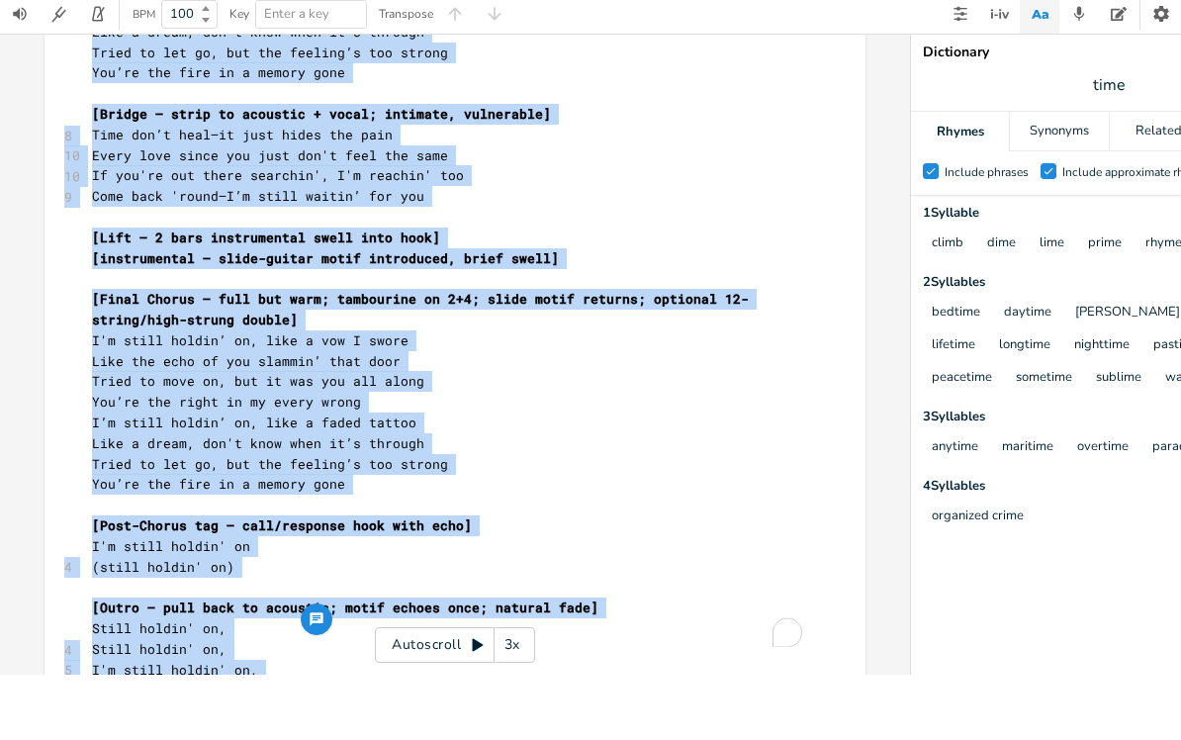
copy div "[Lorem 1 – ipsu dolors-ametco adipisci, elitsedd eiusmodt, incidid utla] 98 Etd…"
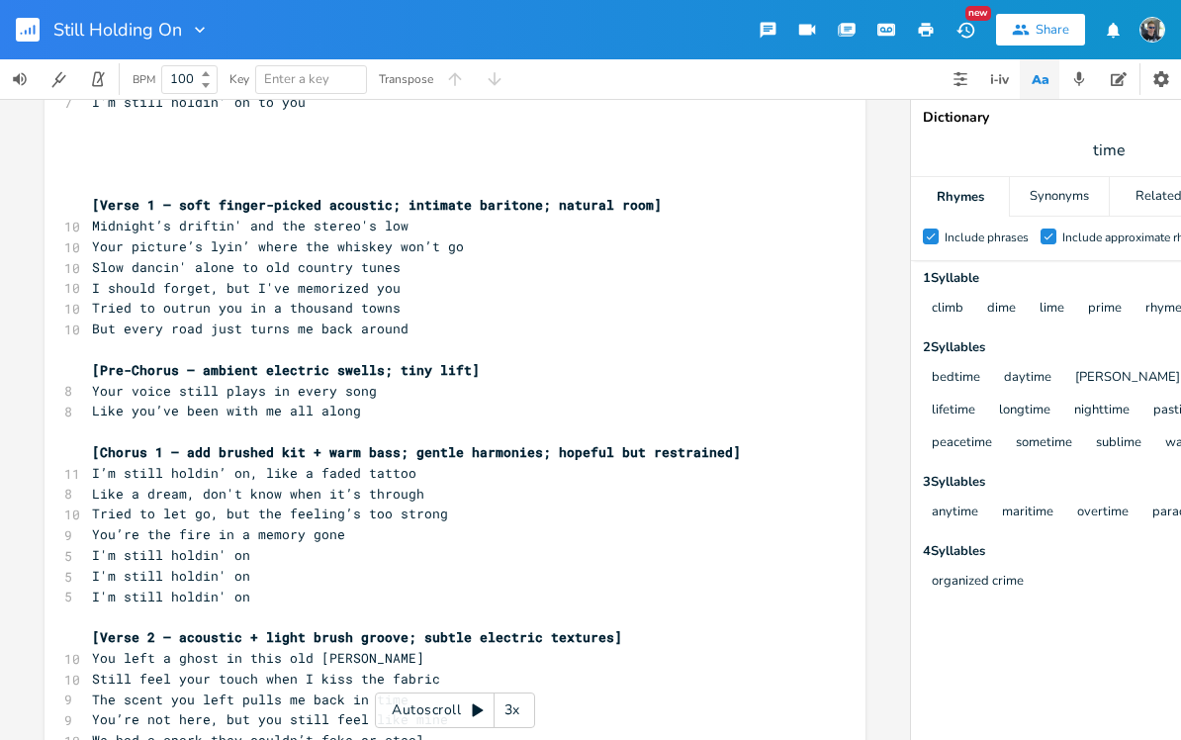
scroll to position [1434, 0]
